Goal: Find specific page/section: Find specific page/section

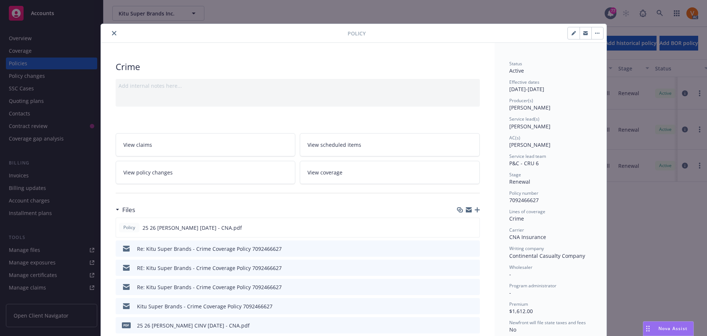
click at [112, 32] on icon "close" at bounding box center [114, 33] width 4 height 4
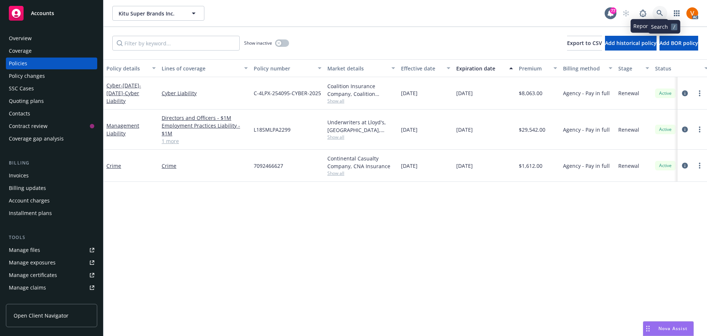
click at [659, 10] on link at bounding box center [660, 13] width 15 height 15
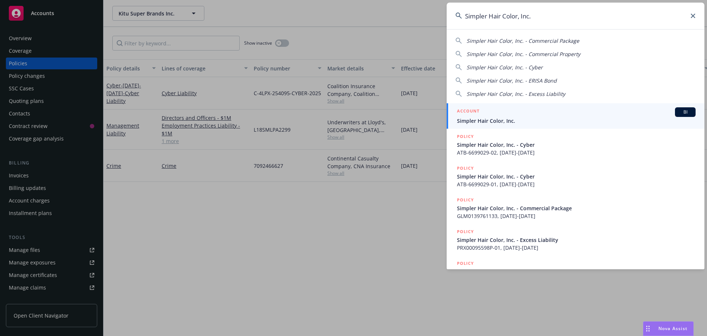
type input "Simpler Hair Color, Inc."
click at [513, 116] on div "ACCOUNT BI" at bounding box center [576, 112] width 239 height 10
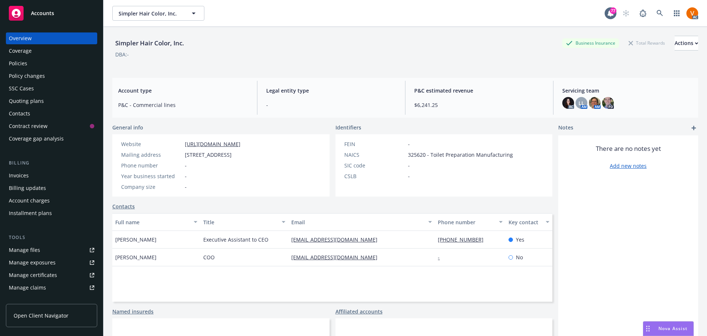
click at [29, 57] on div "Policies" at bounding box center [51, 63] width 85 height 12
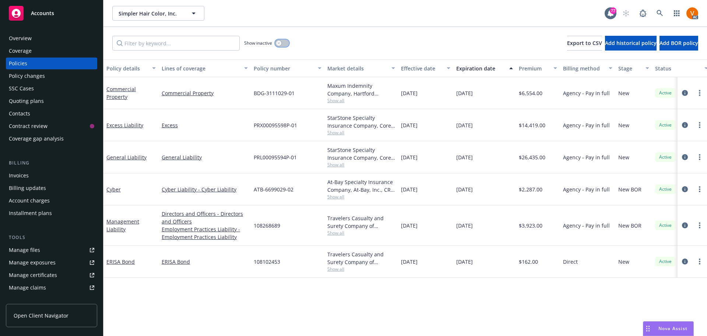
click at [275, 39] on button "button" at bounding box center [282, 42] width 14 height 7
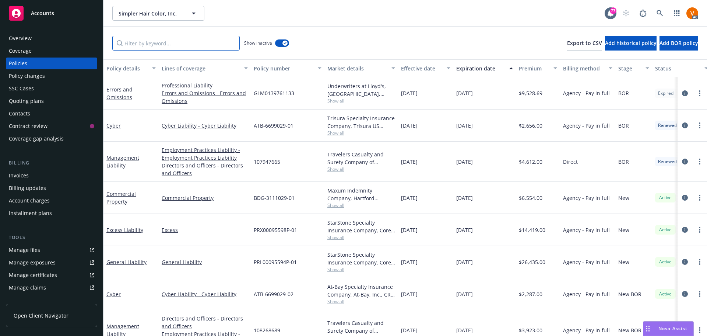
click at [216, 39] on input "Filter by keyword..." at bounding box center [175, 43] width 127 height 15
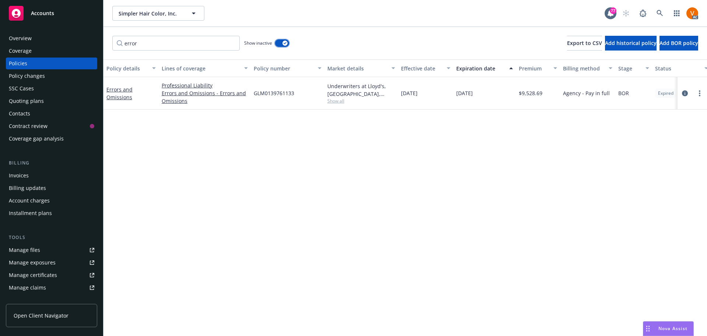
click at [287, 39] on button "button" at bounding box center [282, 42] width 14 height 7
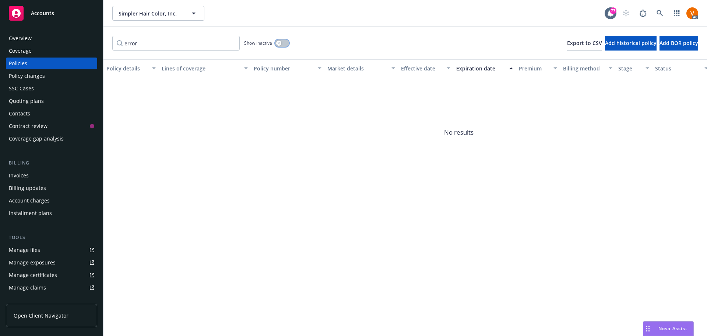
click at [281, 39] on button "button" at bounding box center [282, 42] width 14 height 7
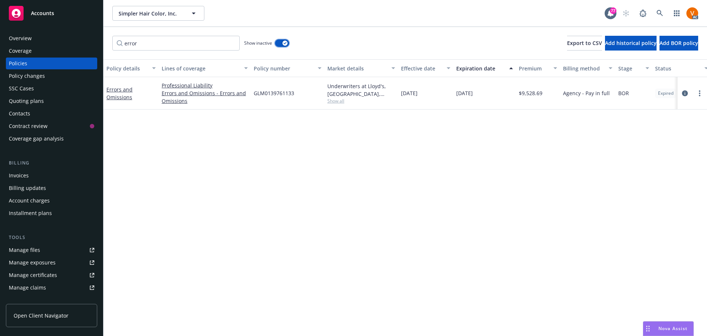
click at [284, 42] on icon "button" at bounding box center [285, 43] width 3 height 2
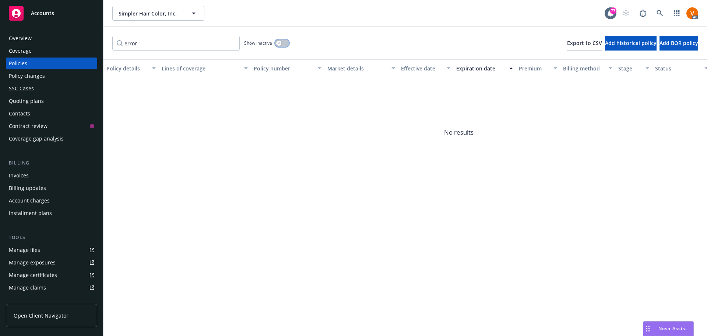
click at [281, 39] on button "button" at bounding box center [282, 42] width 14 height 7
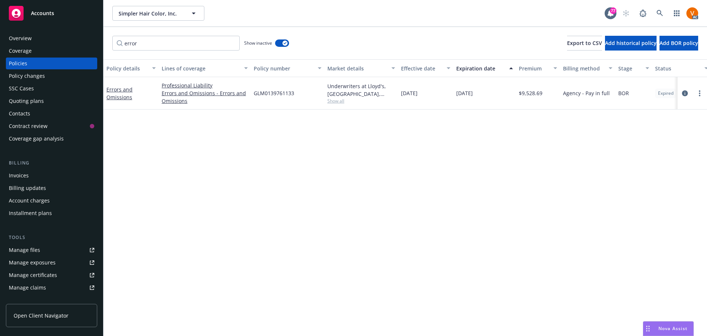
drag, startPoint x: 185, startPoint y: 49, endPoint x: 115, endPoint y: 50, distance: 69.3
click at [115, 50] on div "error Show inactive Export to CSV Add historical policy Add BOR policy" at bounding box center [405, 43] width 604 height 32
drag, startPoint x: 132, startPoint y: 41, endPoint x: 118, endPoint y: 40, distance: 13.6
click at [118, 40] on input "error" at bounding box center [175, 43] width 127 height 15
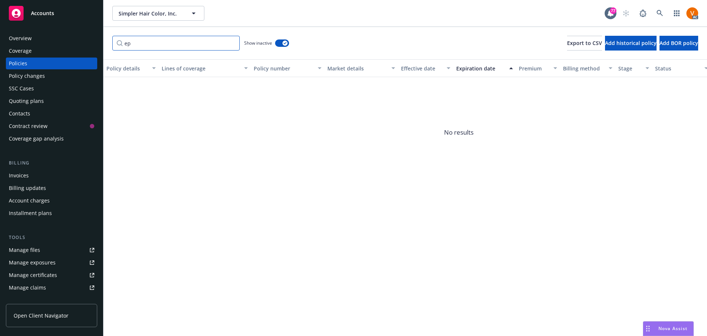
type input "e"
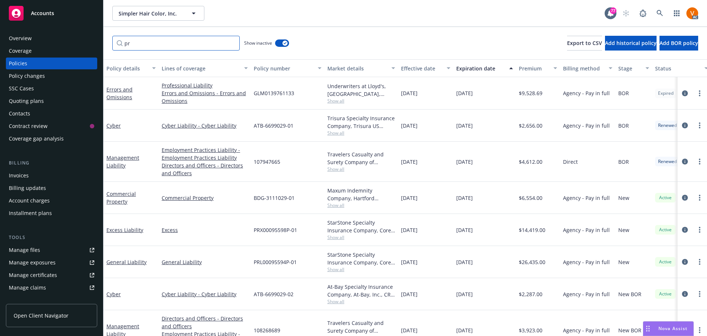
type input "pro"
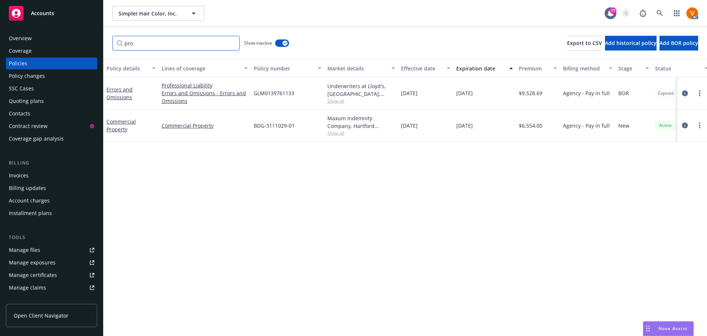
drag, startPoint x: 143, startPoint y: 39, endPoint x: 109, endPoint y: 38, distance: 34.3
click at [109, 38] on div "pro Show inactive Export to CSV Add historical policy Add BOR policy" at bounding box center [405, 43] width 604 height 32
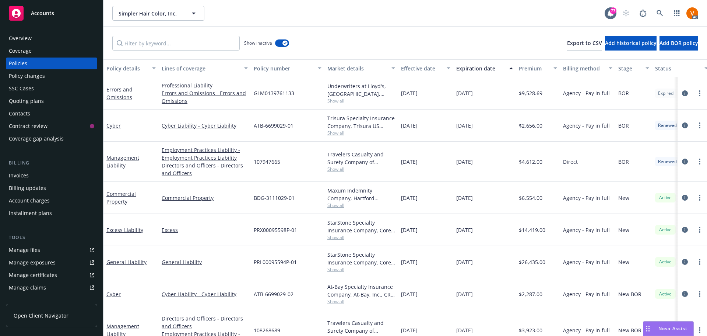
click at [442, 98] on div "[DATE]" at bounding box center [425, 93] width 55 height 32
